Goal: Task Accomplishment & Management: Manage account settings

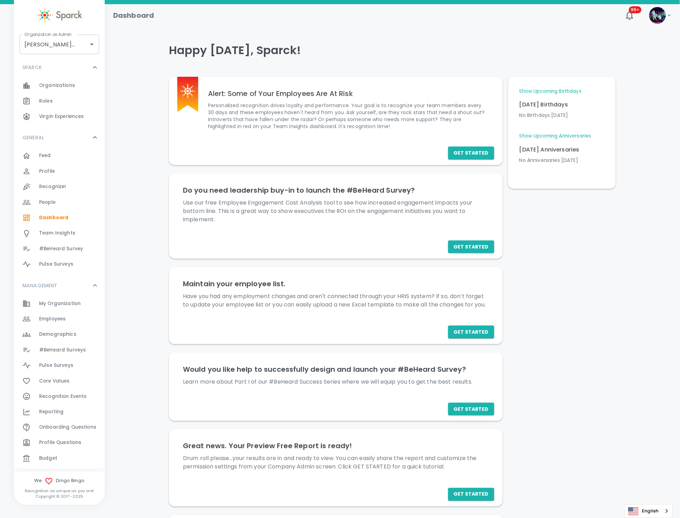
click at [64, 452] on div "Budget 0" at bounding box center [59, 458] width 91 height 15
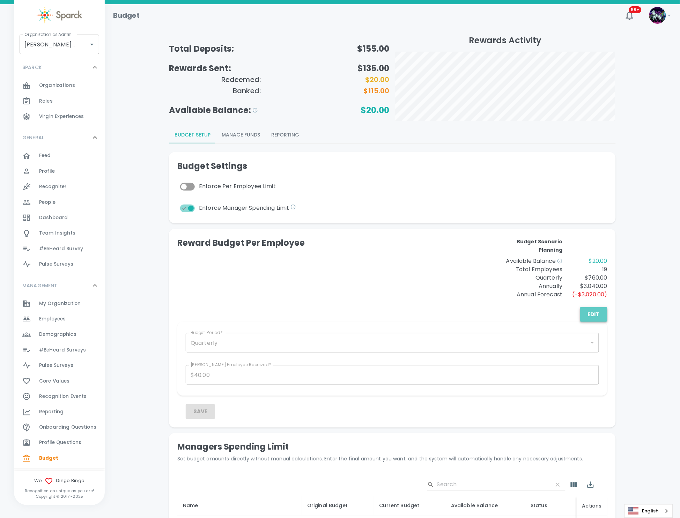
click at [599, 314] on button "Edit" at bounding box center [593, 314] width 27 height 15
click at [203, 407] on button "Save" at bounding box center [200, 411] width 29 height 15
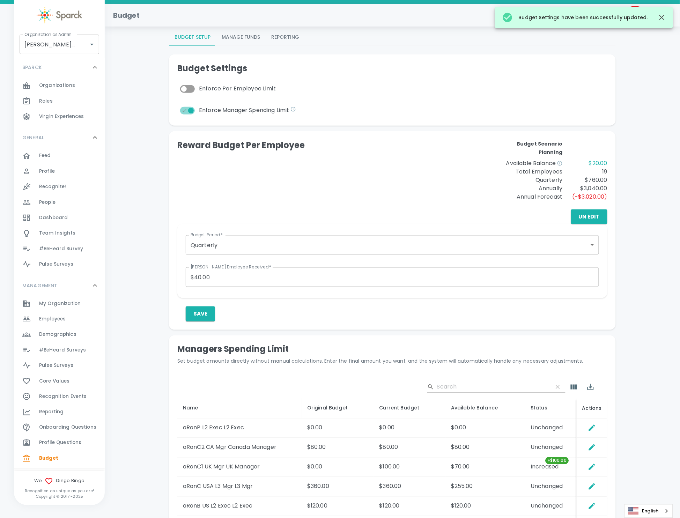
scroll to position [157, 0]
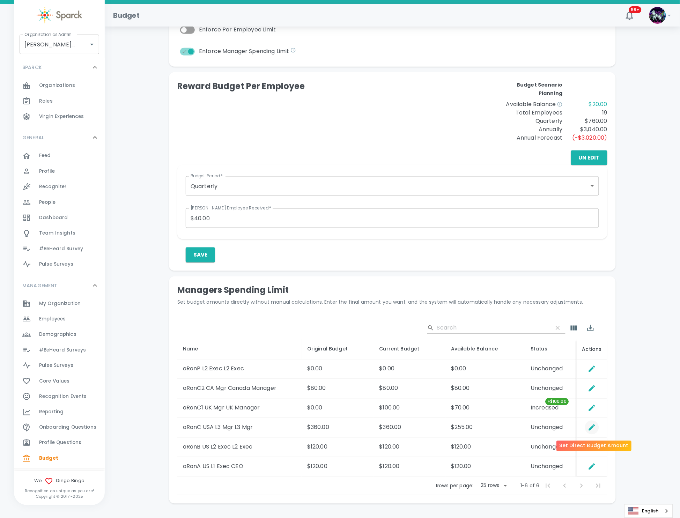
click at [590, 430] on icon "Set Direct Budget Amount" at bounding box center [592, 428] width 6 height 6
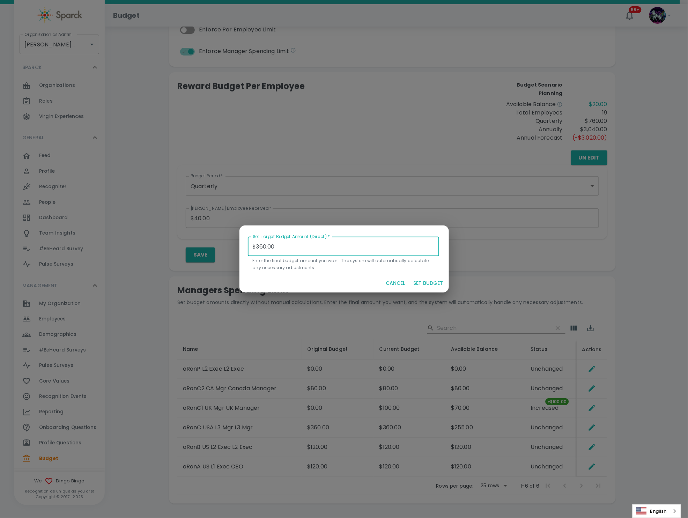
drag, startPoint x: 296, startPoint y: 240, endPoint x: 222, endPoint y: 253, distance: 75.9
click at [222, 253] on div "Set Target Budget Amount (Direct)   * $360.00 Set Target Budget Amount (Direct)…" at bounding box center [344, 259] width 688 height 518
click at [438, 285] on button "SET BUDGET" at bounding box center [428, 283] width 35 height 13
type input "$0.00"
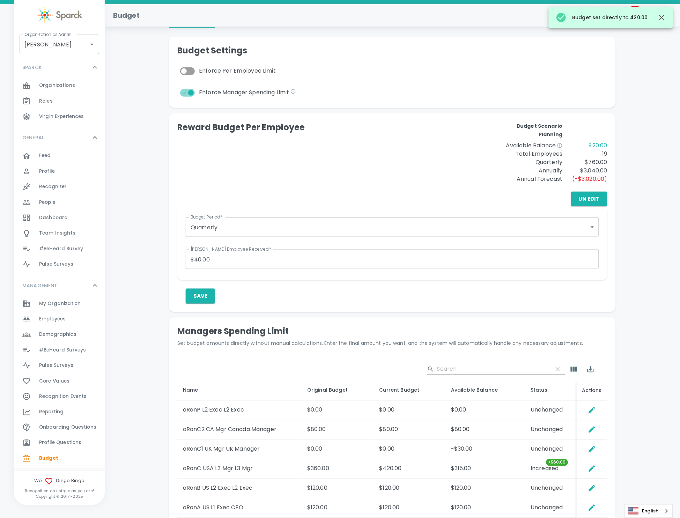
scroll to position [52, 0]
